Goal: Task Accomplishment & Management: Manage account settings

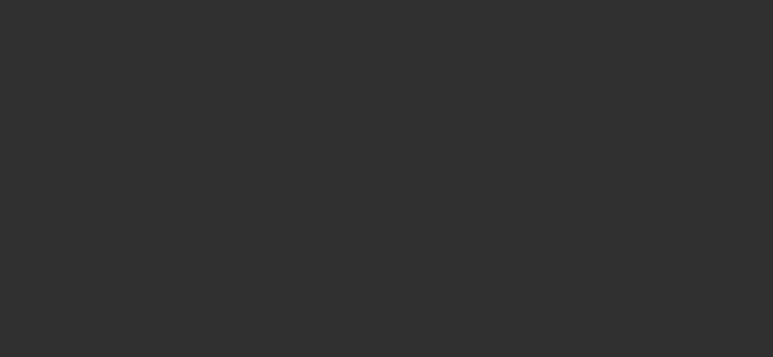
click at [543, 20] on div at bounding box center [386, 178] width 773 height 357
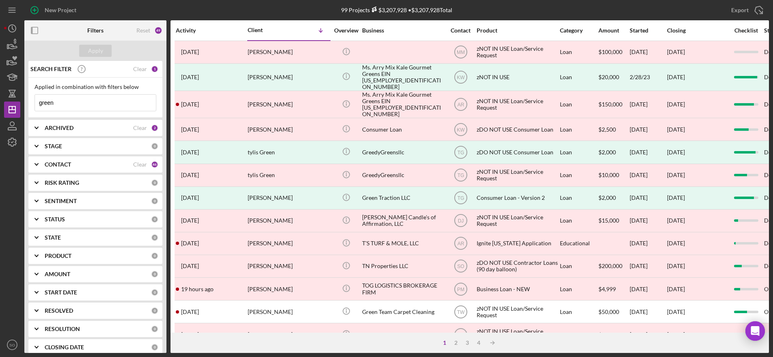
drag, startPoint x: 67, startPoint y: 105, endPoint x: -16, endPoint y: 95, distance: 83.4
click at [0, 95] on html "New Project 99 Projects $3,207,928 • $3,207,928 Total green Export Icon/Export …" at bounding box center [386, 178] width 773 height 357
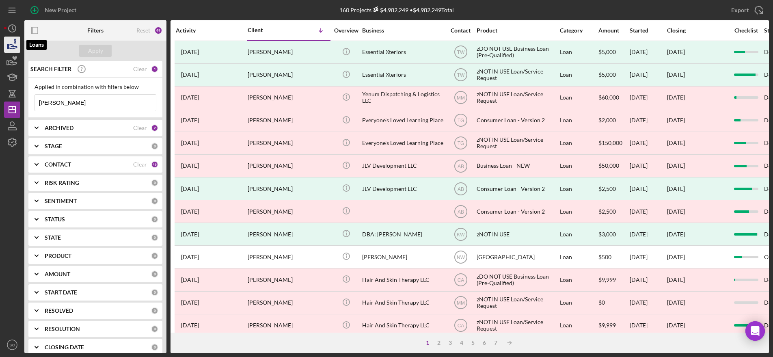
type input "[PERSON_NAME]"
click at [17, 48] on icon "button" at bounding box center [12, 44] width 20 height 20
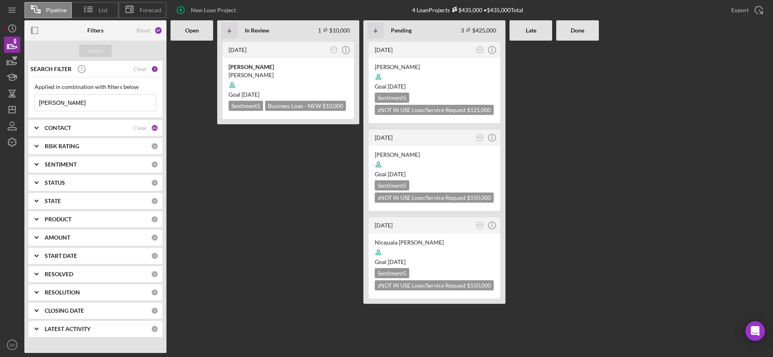
drag, startPoint x: 62, startPoint y: 101, endPoint x: 26, endPoint y: 101, distance: 36.9
click at [26, 101] on div "SEARCH FILTER Clear 1 Applied in combination with filters below [PERSON_NAME] I…" at bounding box center [95, 202] width 142 height 282
type input "[PERSON_NAME]"
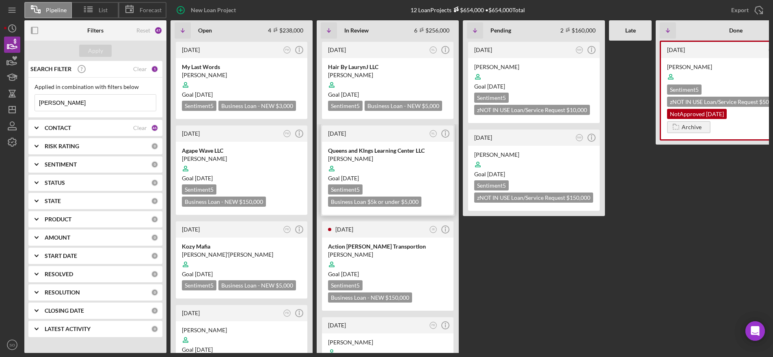
click at [393, 170] on div at bounding box center [387, 168] width 119 height 15
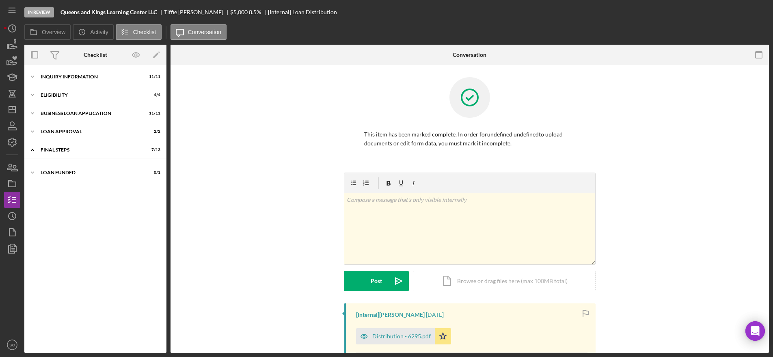
scroll to position [43, 0]
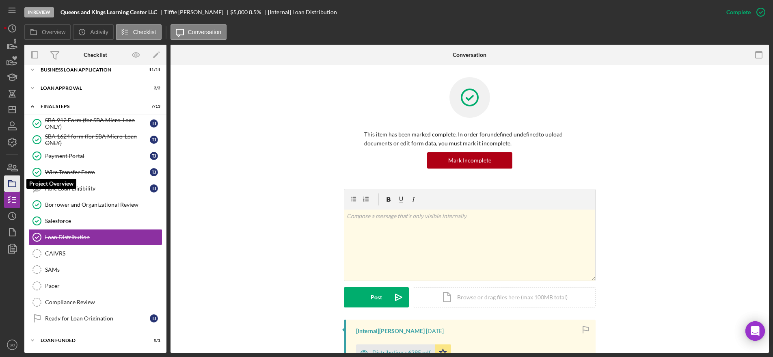
click at [14, 183] on icon "button" at bounding box center [12, 183] width 20 height 20
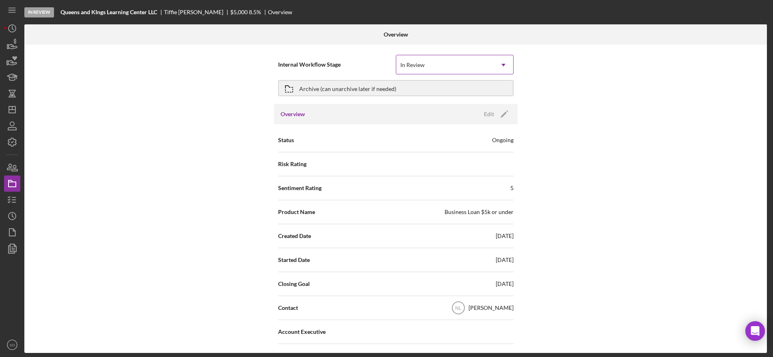
click at [503, 65] on icon "Icon/Dropdown Arrow" at bounding box center [502, 64] width 19 height 19
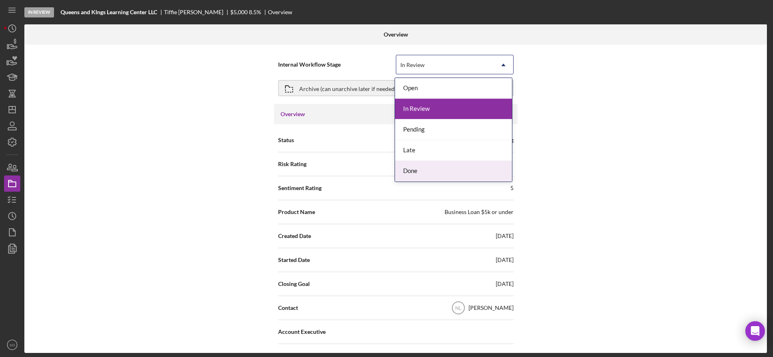
click at [424, 174] on div "Done" at bounding box center [453, 171] width 117 height 21
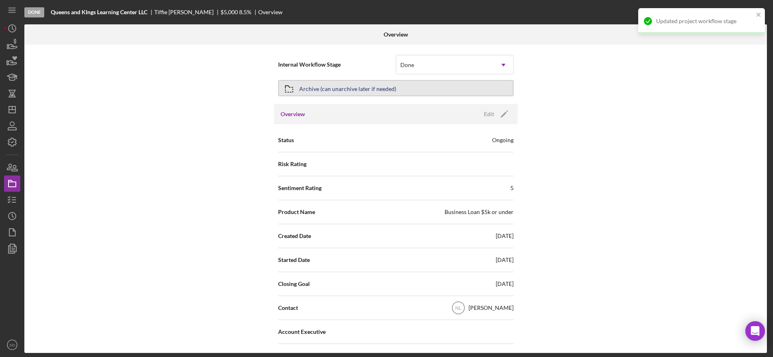
click at [389, 88] on div "Archive (can unarchive later if needed)" at bounding box center [347, 88] width 97 height 15
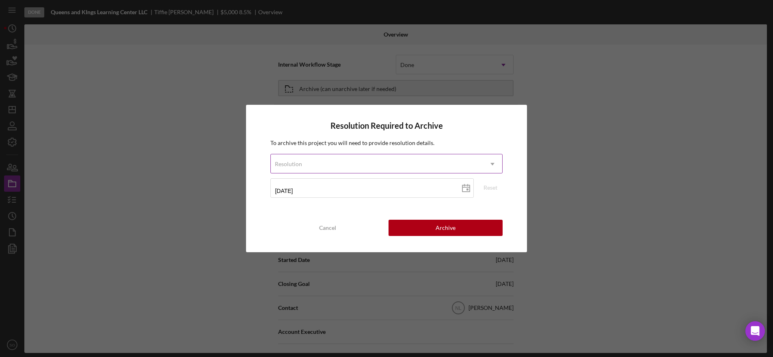
click at [494, 162] on icon "Icon/Dropdown Arrow" at bounding box center [492, 163] width 19 height 19
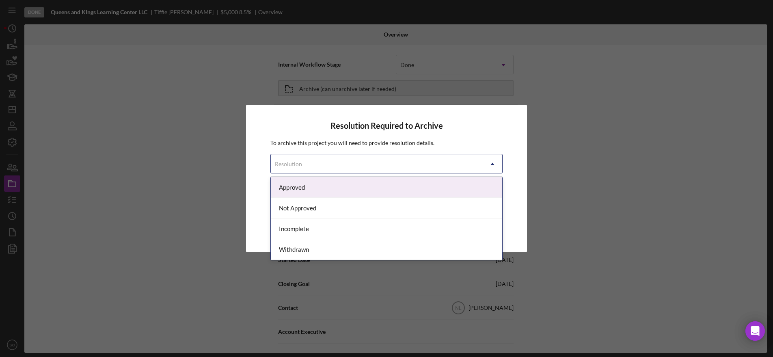
click at [388, 192] on div "Approved" at bounding box center [386, 187] width 231 height 21
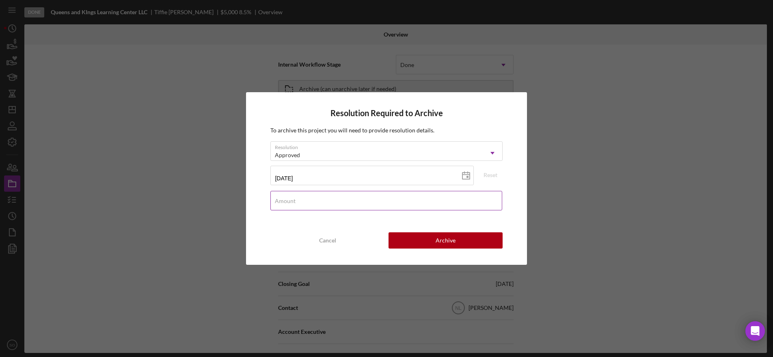
click at [333, 205] on input "Amount" at bounding box center [385, 200] width 231 height 19
type input "$0"
click at [428, 240] on button "Archive" at bounding box center [445, 240] width 114 height 16
